Goal: Task Accomplishment & Management: Manage account settings

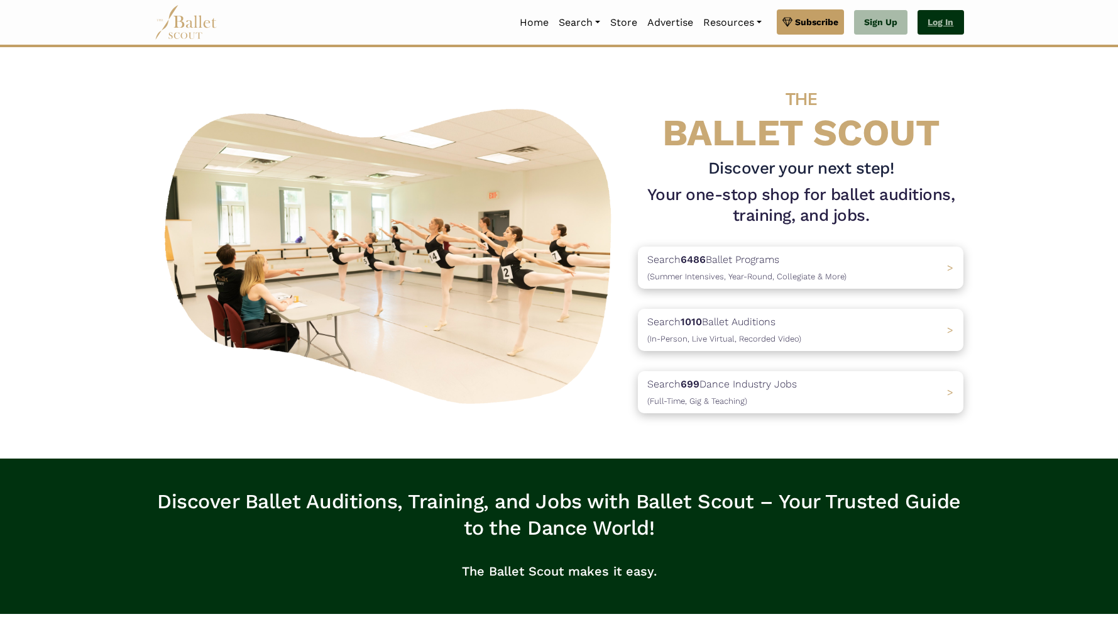
click at [936, 23] on link "Log In" at bounding box center [941, 22] width 46 height 25
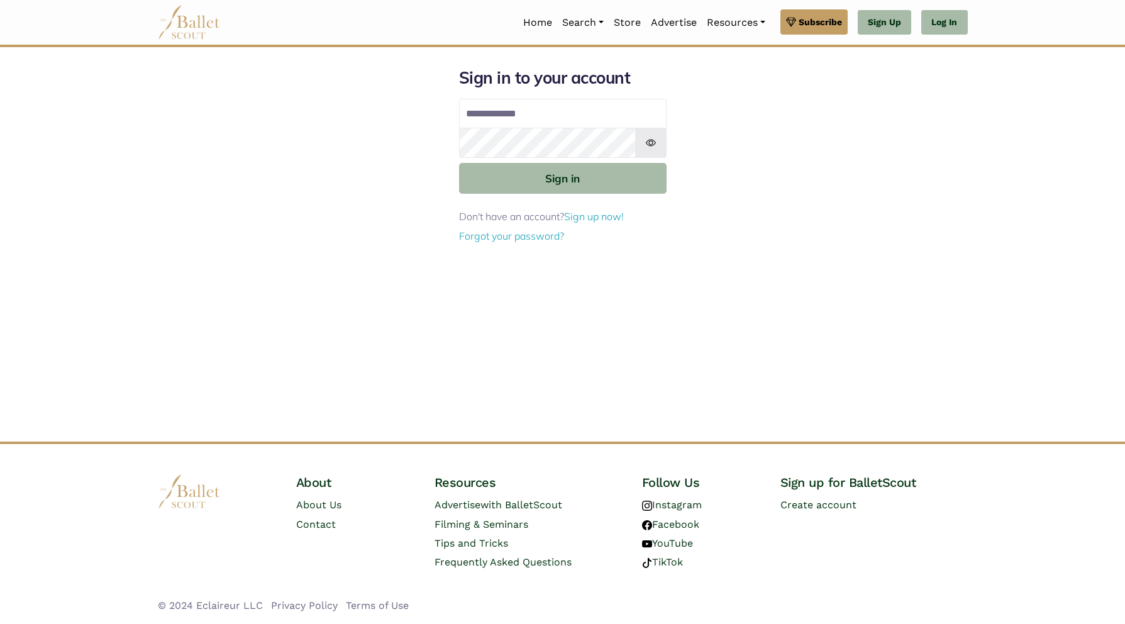
click at [546, 114] on input "Email address" at bounding box center [562, 114] width 207 height 30
type input "**********"
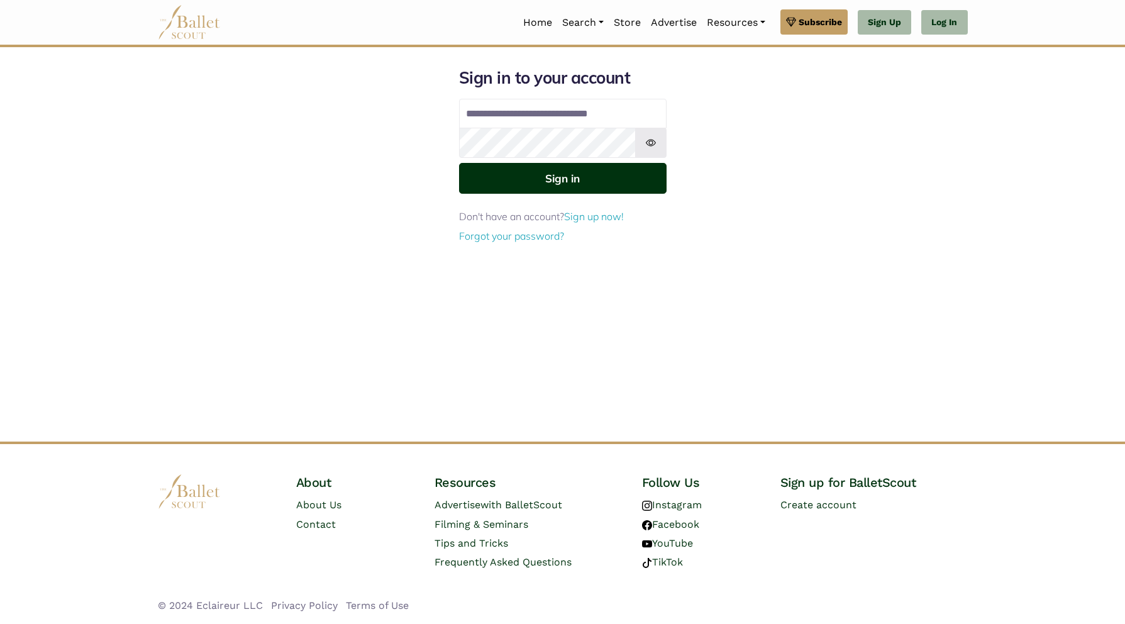
click at [538, 177] on button "Sign in" at bounding box center [562, 178] width 207 height 31
